Goal: Task Accomplishment & Management: Complete application form

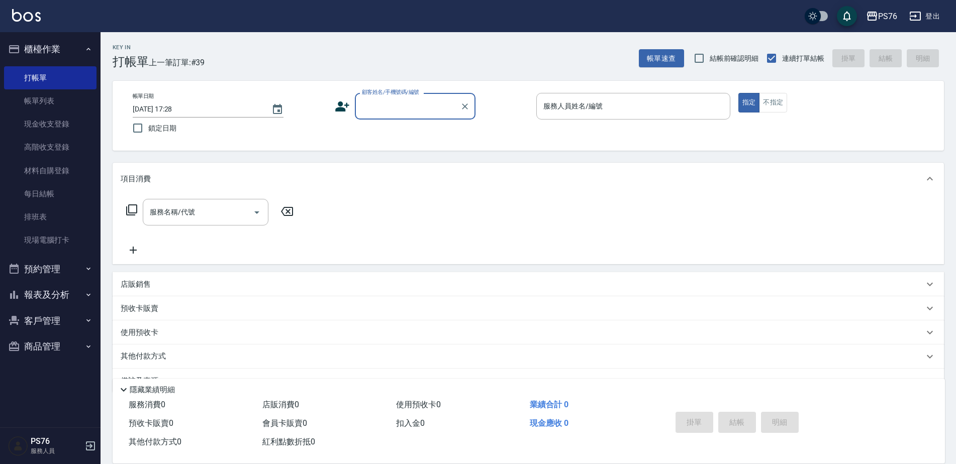
click at [414, 119] on div "顧客姓名/手機號碼/編號" at bounding box center [415, 106] width 121 height 27
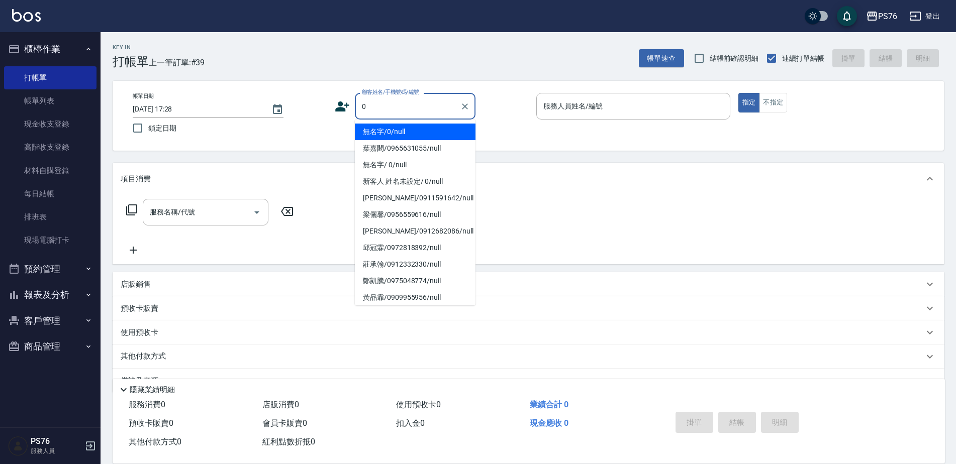
type input "無名字/0/null"
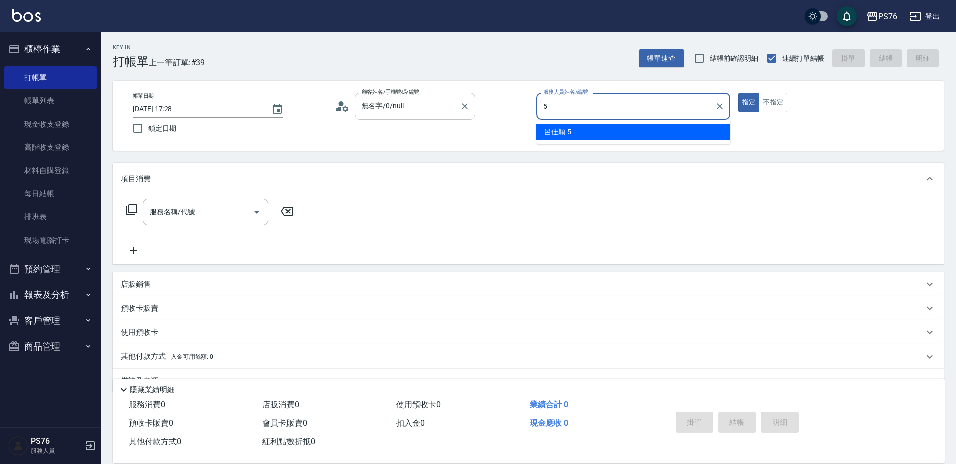
type input "呂佳穎-5"
type button "true"
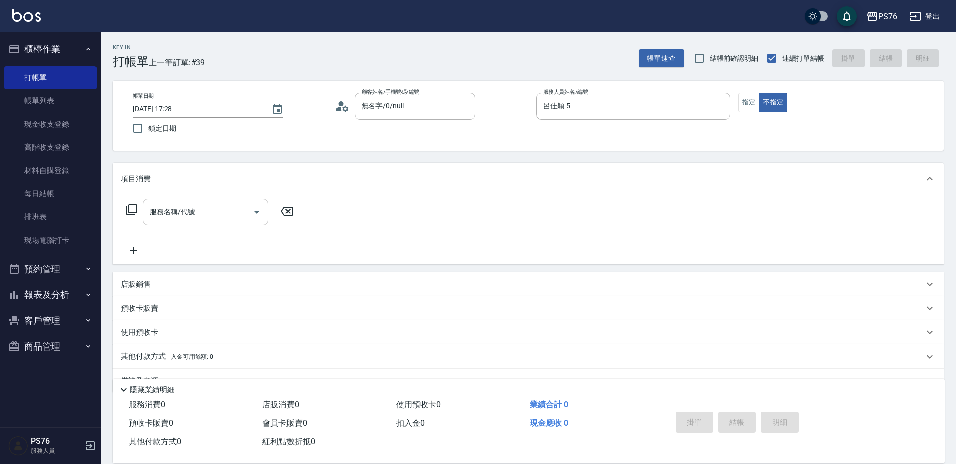
click at [234, 213] on input "服務名稱/代號" at bounding box center [198, 213] width 102 height 18
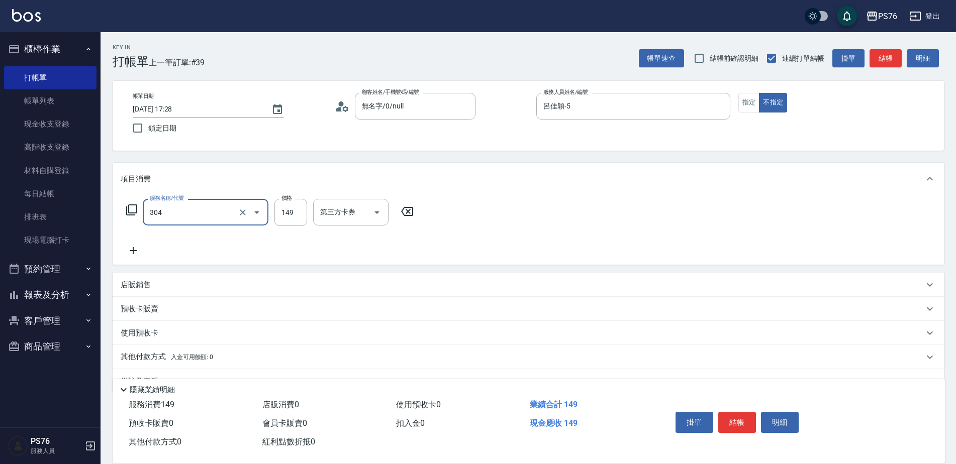
type input "剪髮(304)"
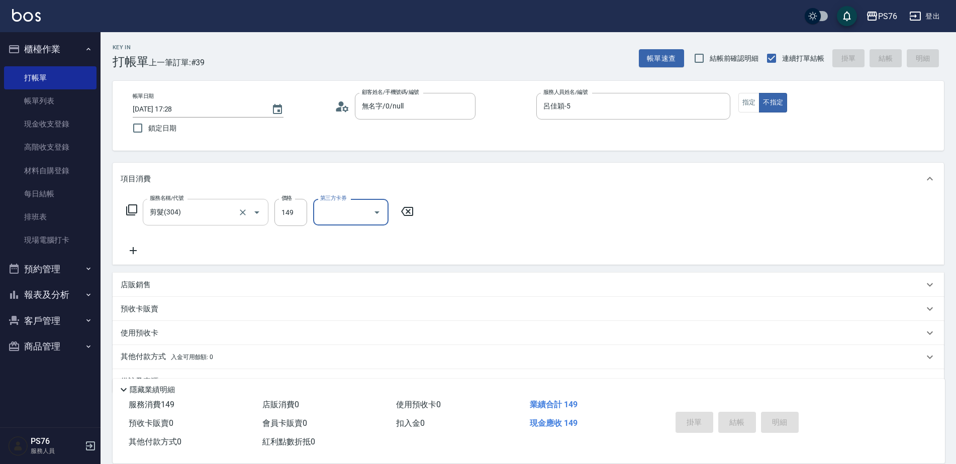
type input "[DATE] 18:45"
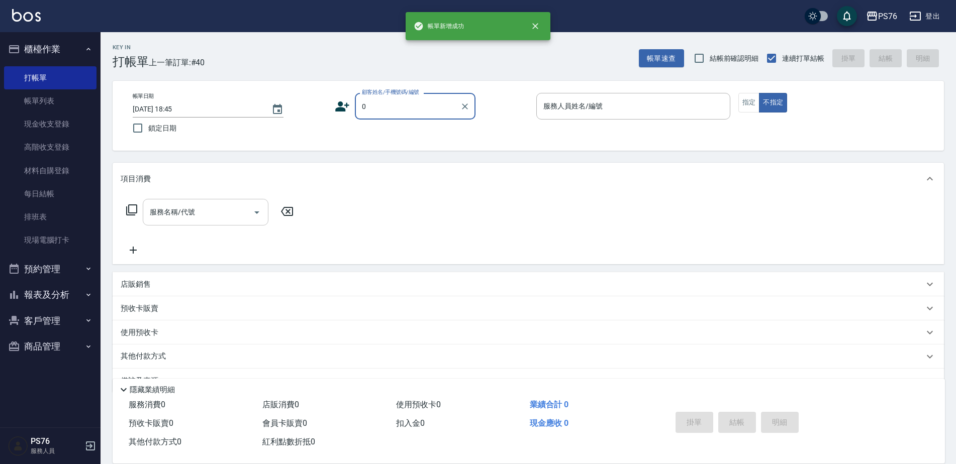
type input "無名字/0/null"
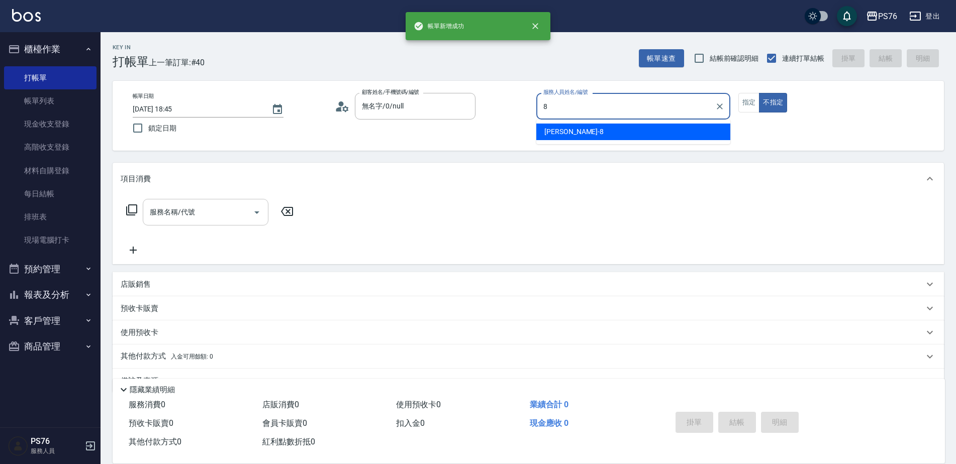
type input "[PERSON_NAME]-8"
type button "false"
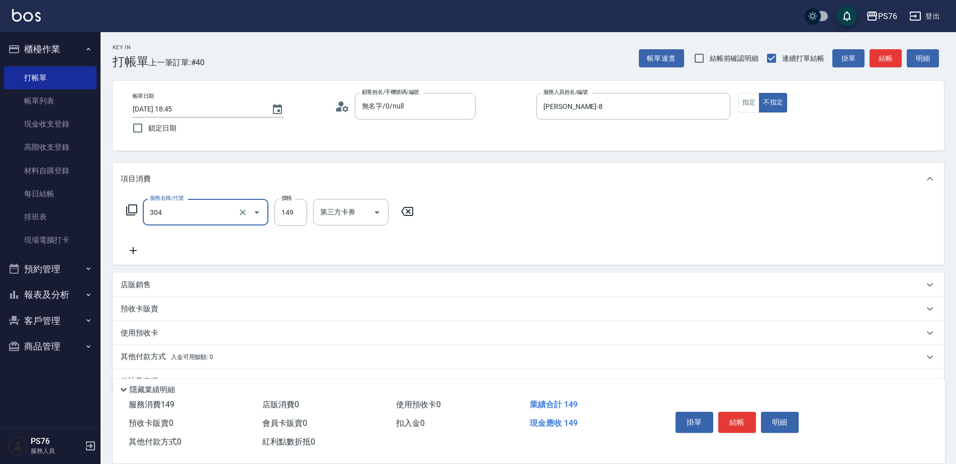
type input "剪髮(304)"
type input "149"
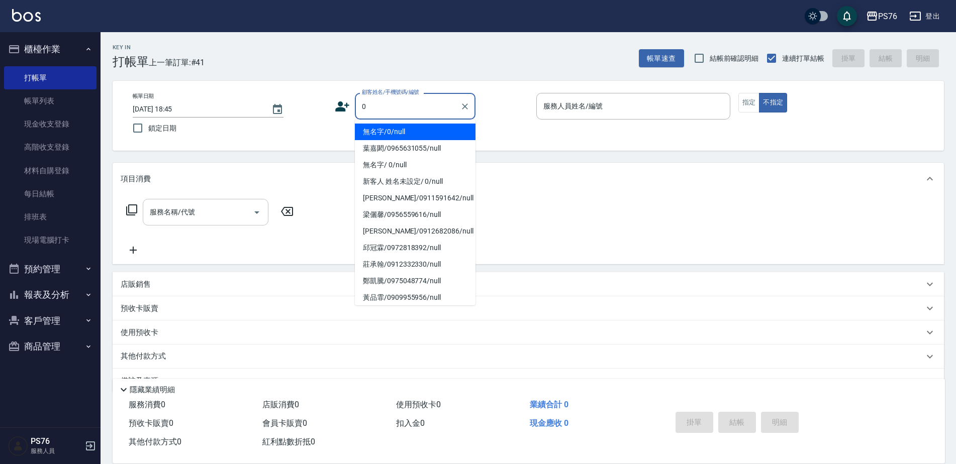
type input "無名字/0/null"
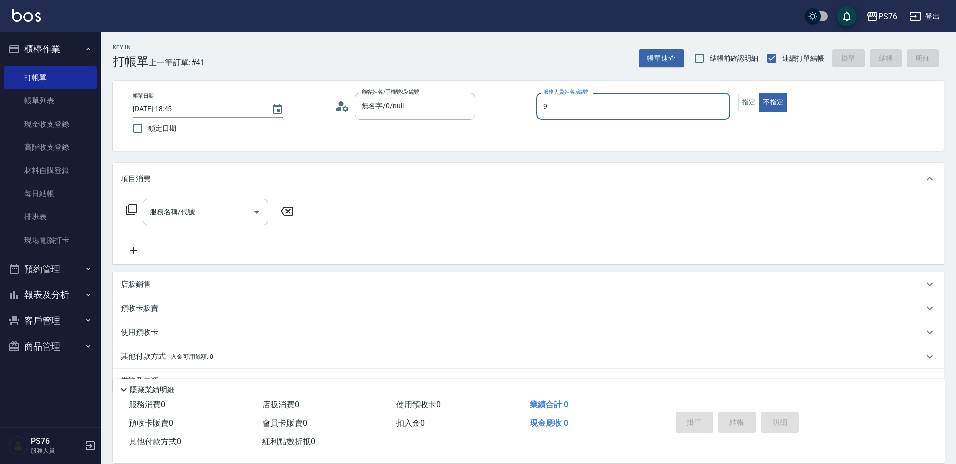
type input "[PERSON_NAME]-9"
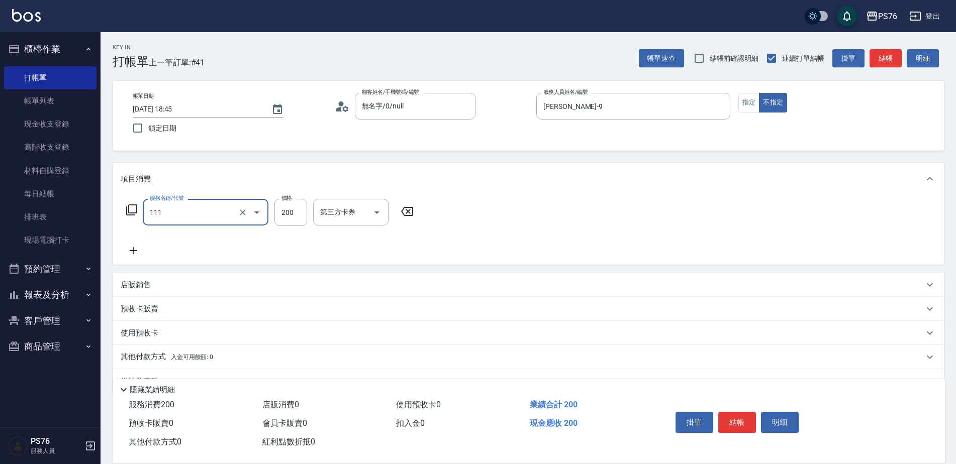
type input "200(111)"
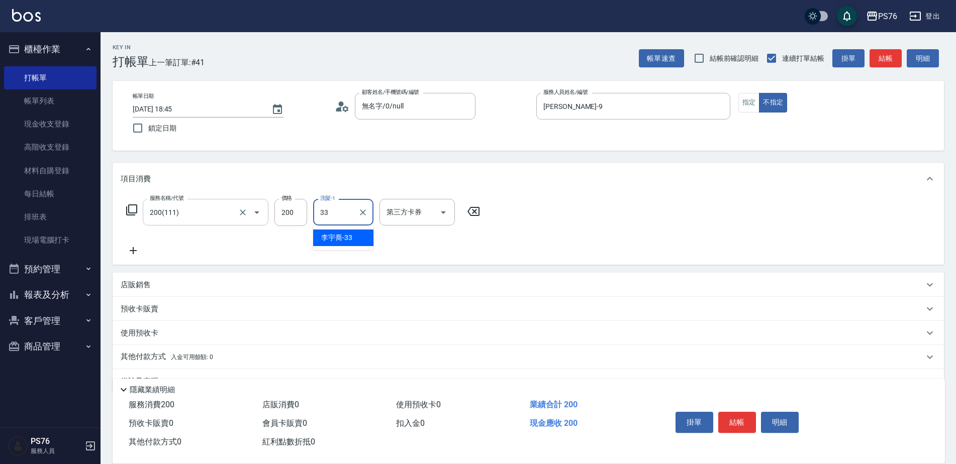
type input "[PERSON_NAME]33"
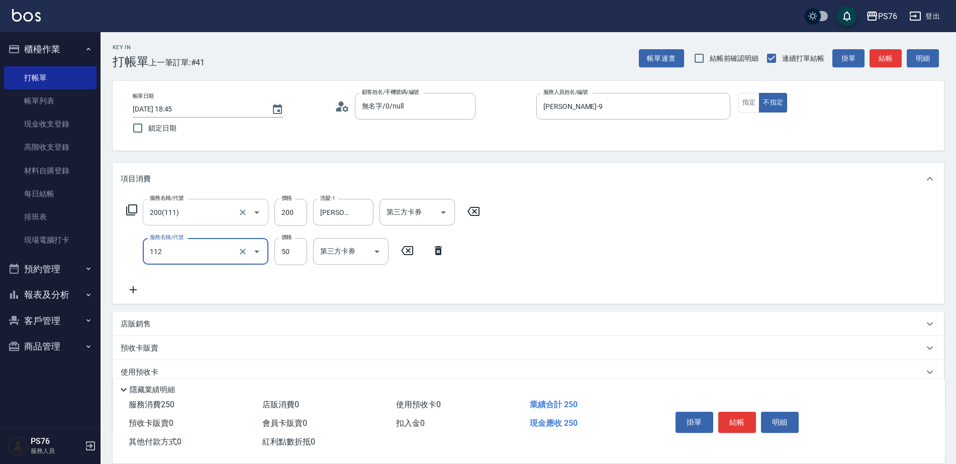
type input "精油50(112)"
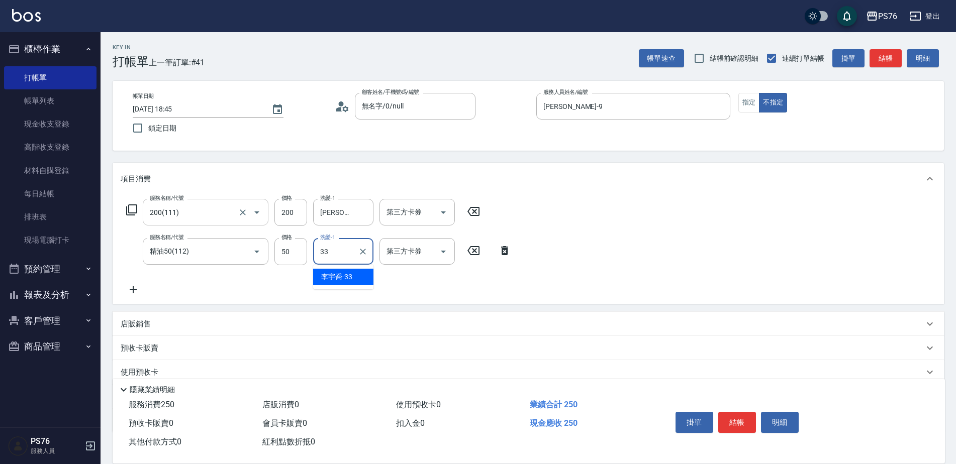
type input "[PERSON_NAME]33"
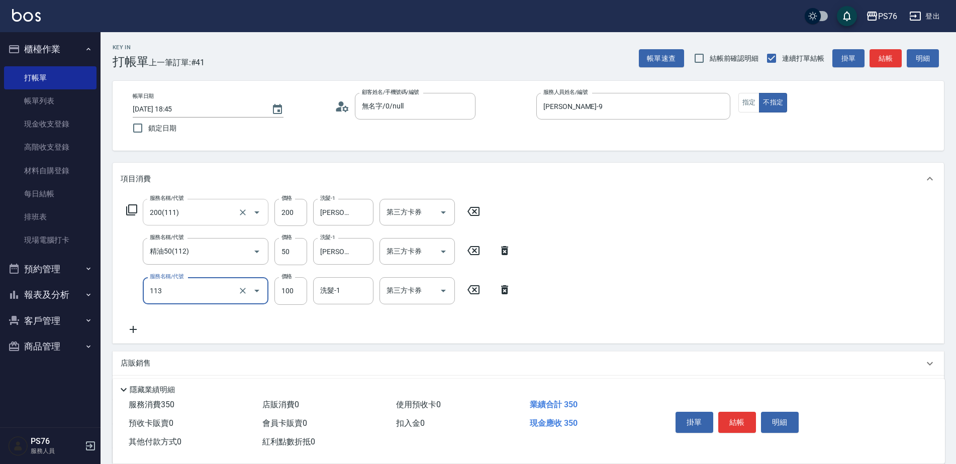
type input "瞬護100(113)"
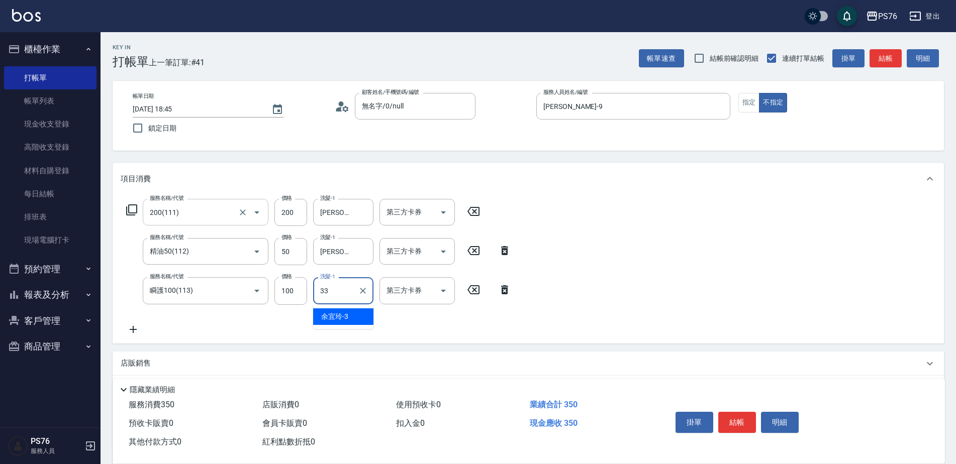
type input "[PERSON_NAME]33"
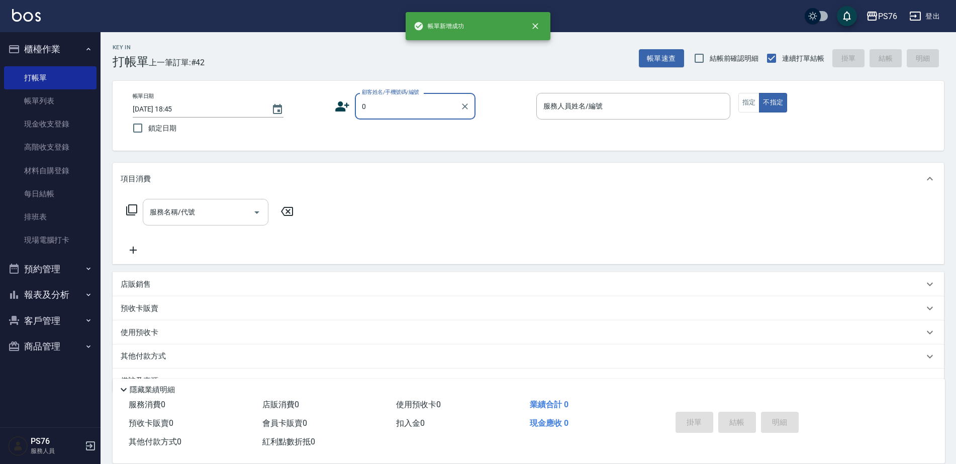
type input "無名字/0/null"
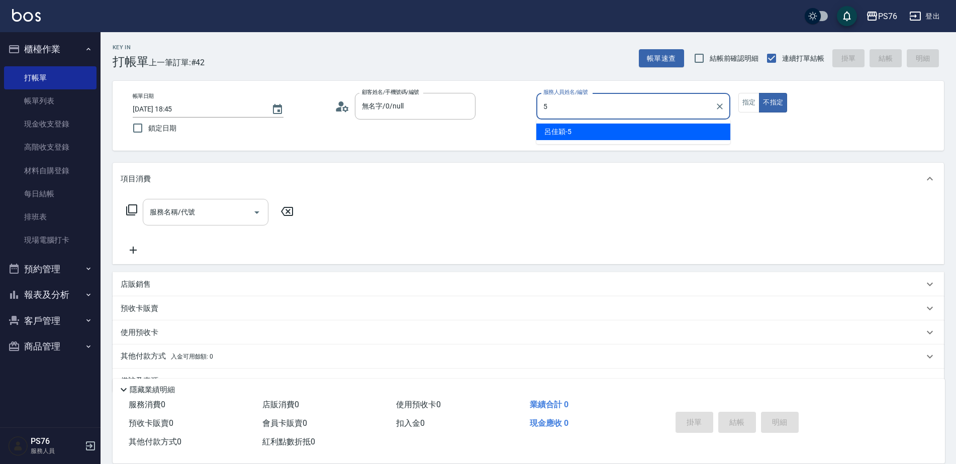
type input "呂佳穎-5"
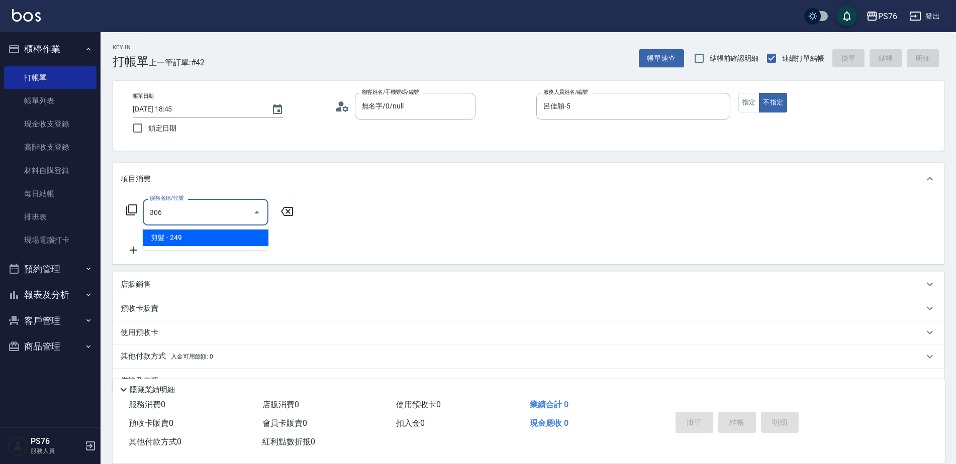
type input "剪髮(306)"
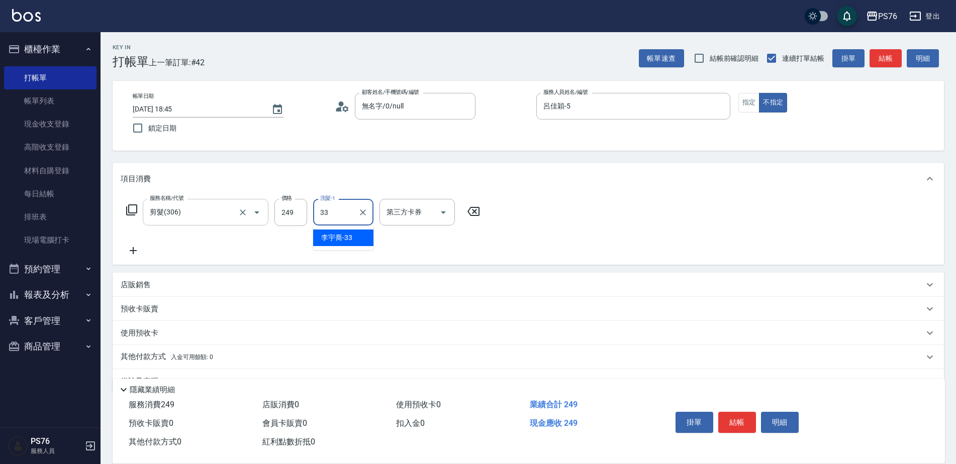
type input "[PERSON_NAME]33"
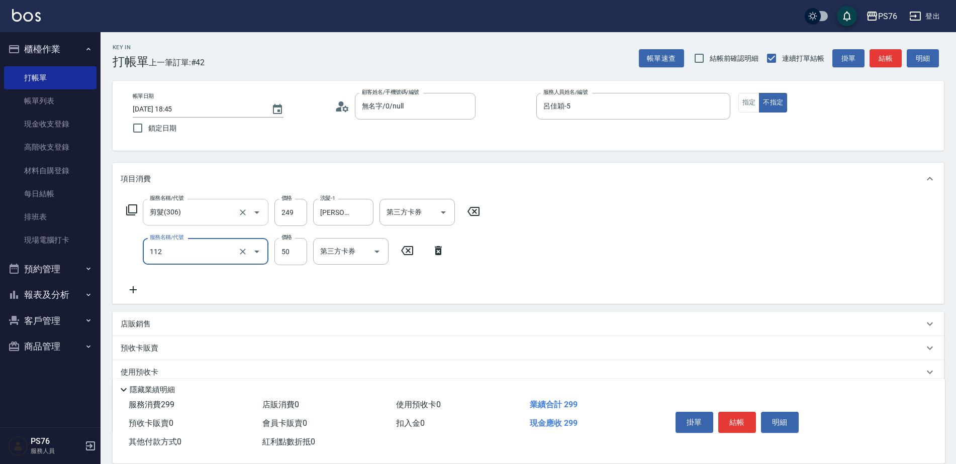
type input "精油50(112)"
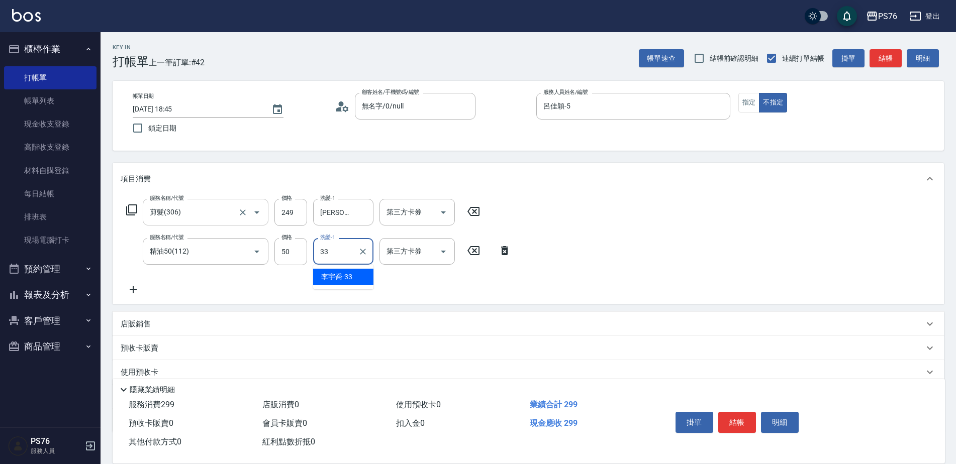
type input "[PERSON_NAME]33"
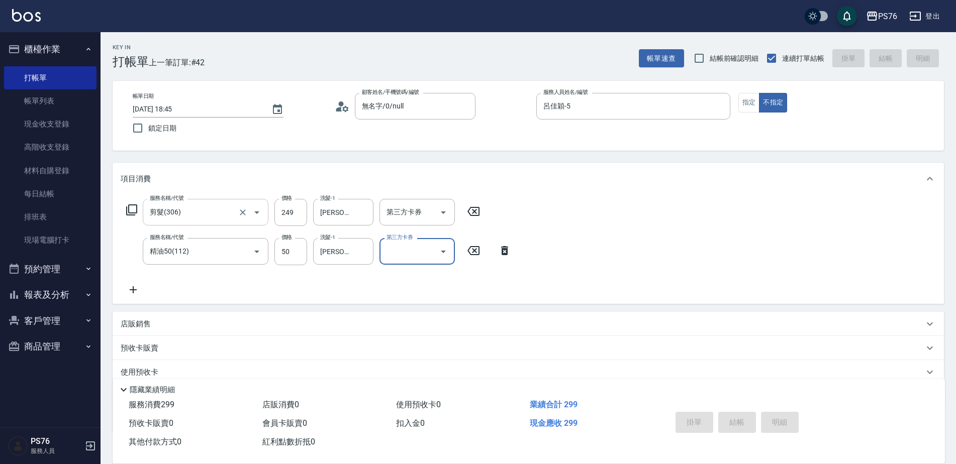
type input "[DATE] 18:46"
